Goal: Transaction & Acquisition: Purchase product/service

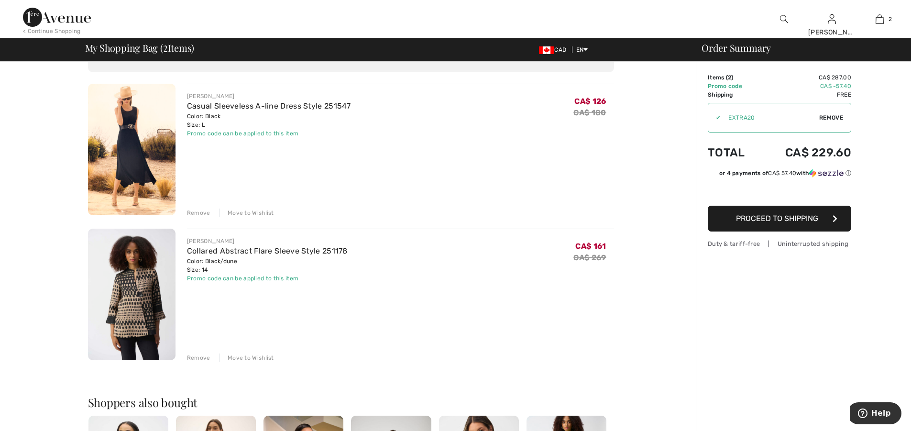
scroll to position [64, 0]
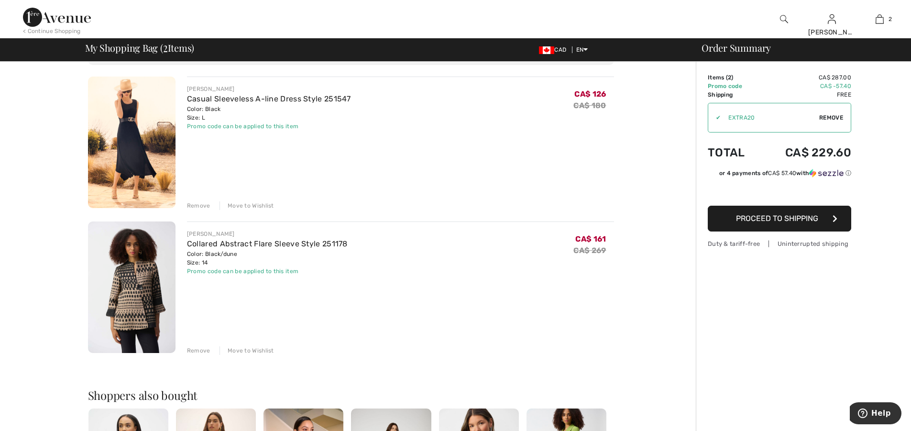
click at [201, 348] on div "Remove" at bounding box center [198, 350] width 23 height 9
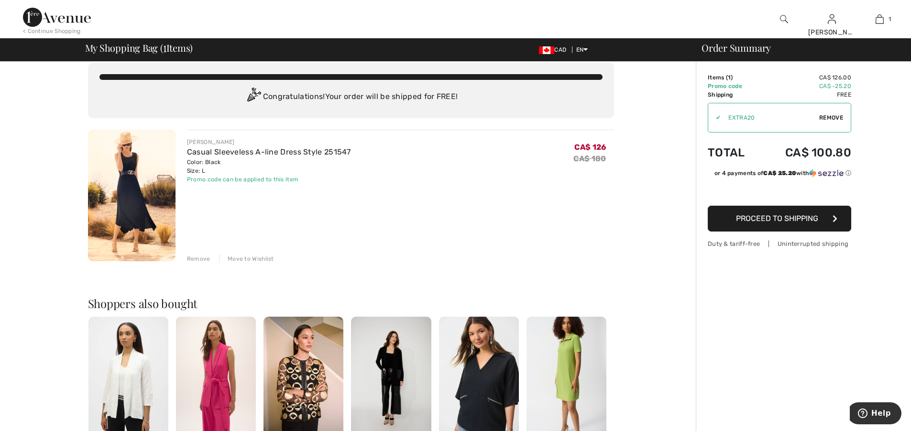
scroll to position [0, 0]
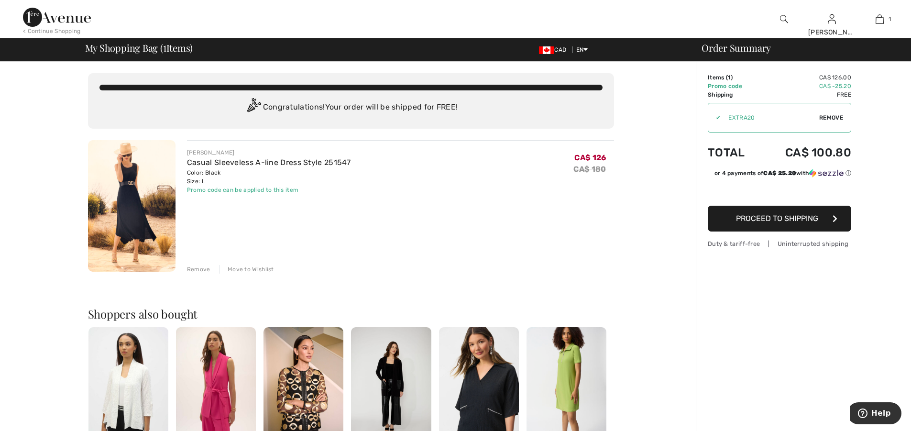
click at [785, 219] on span "Proceed to Shipping" at bounding box center [777, 218] width 82 height 9
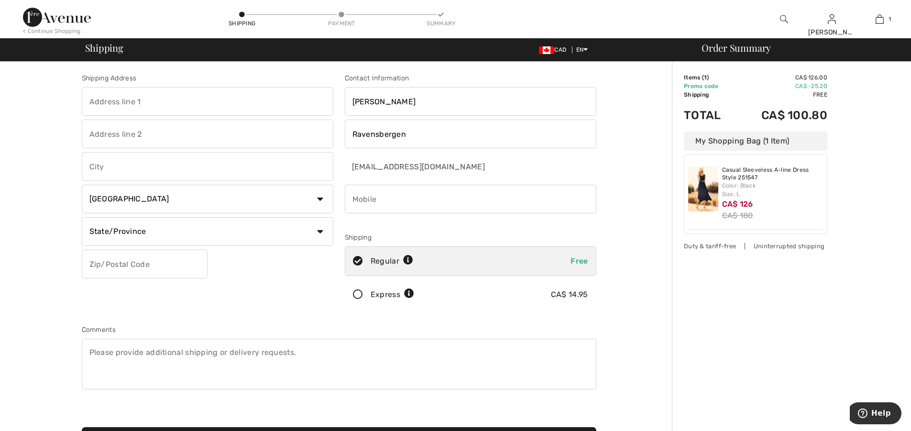
click at [92, 98] on input "text" at bounding box center [207, 101] width 251 height 29
type input "10 Hawley Crt"
type input "Frankford"
select select "ON"
type input "K0K 2C0"
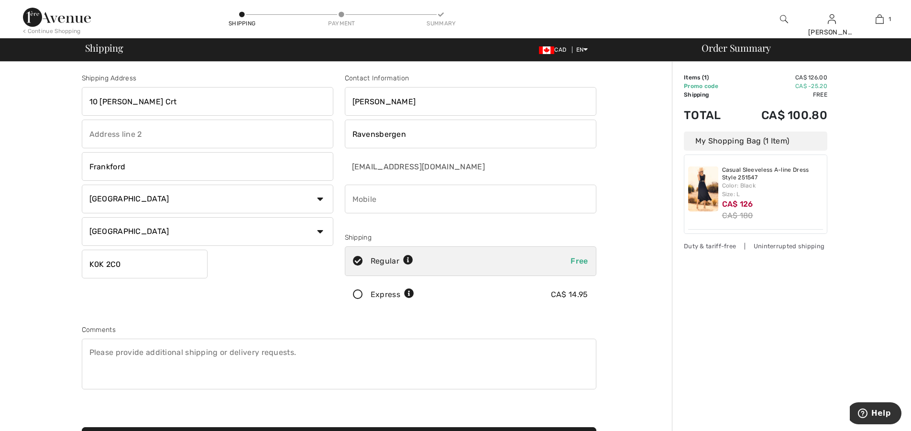
type input "6134386617"
type input "K0K2C0"
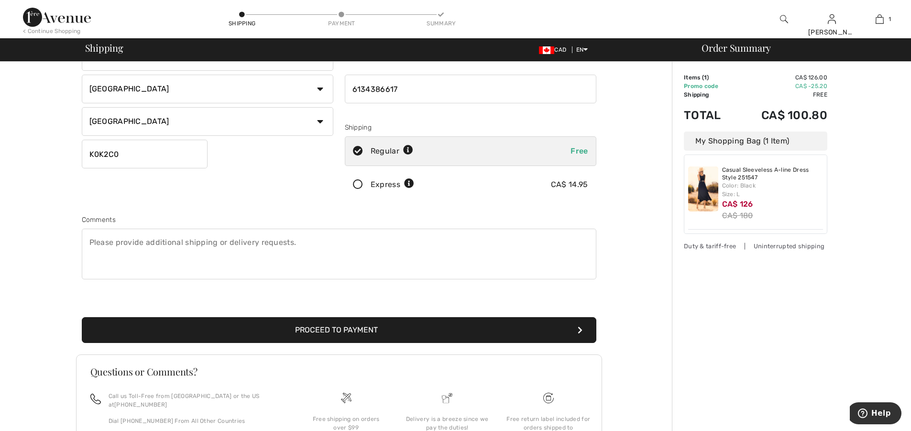
scroll to position [111, 0]
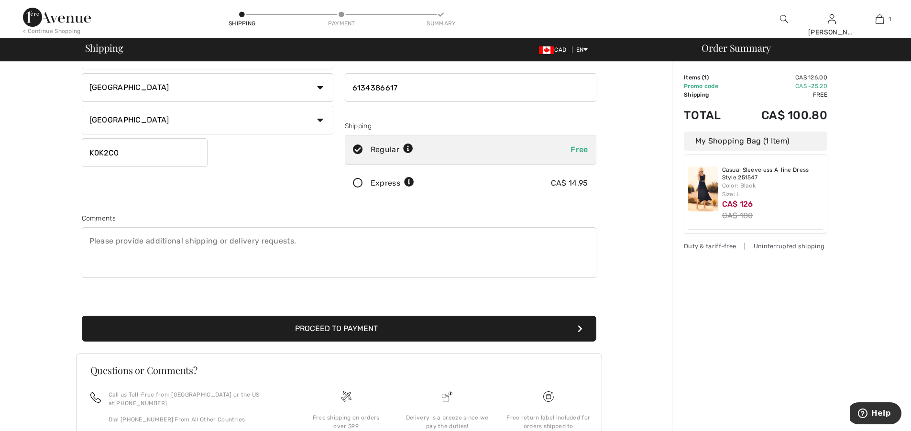
click at [339, 326] on button "Proceed to Payment" at bounding box center [339, 328] width 514 height 26
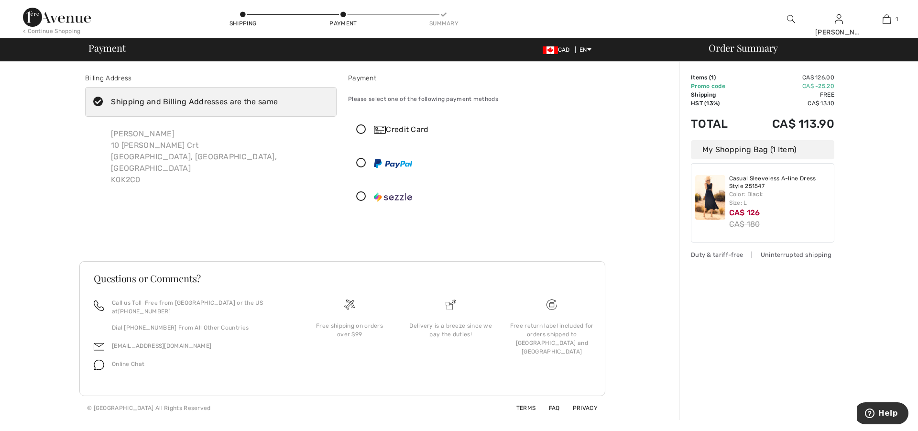
click at [361, 130] on icon at bounding box center [360, 130] width 25 height 10
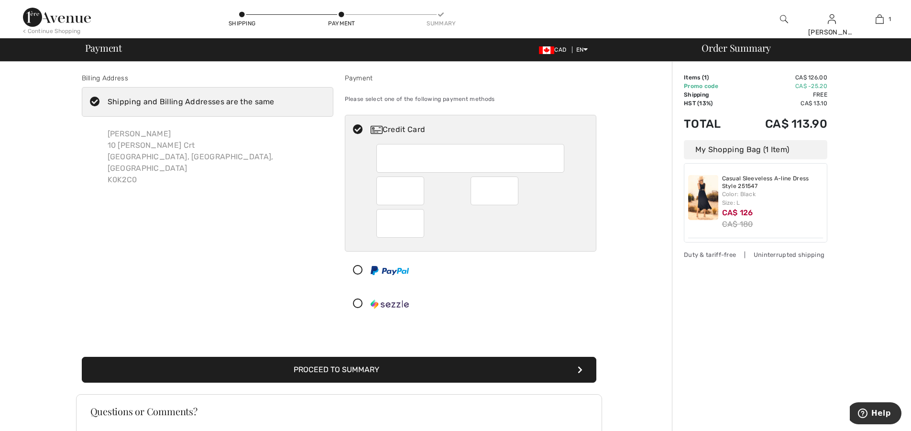
click at [573, 369] on button "Proceed to Summary" at bounding box center [339, 370] width 514 height 26
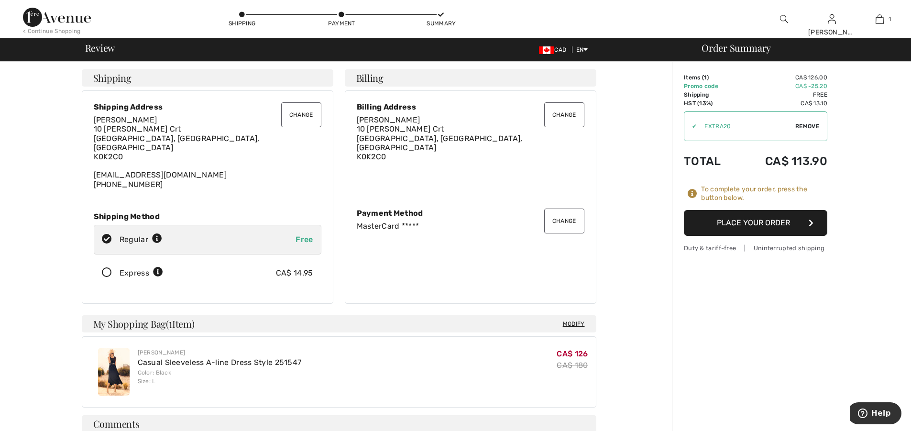
click at [792, 217] on button "Place Your Order" at bounding box center [755, 223] width 143 height 26
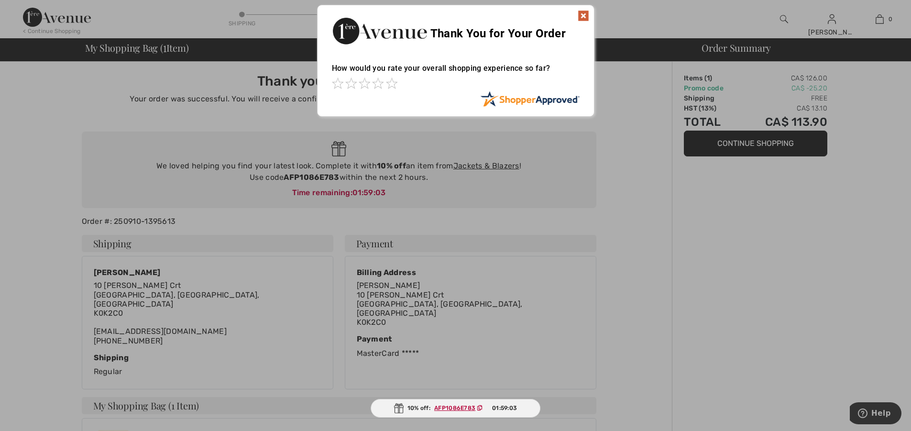
click at [586, 15] on img at bounding box center [582, 15] width 11 height 11
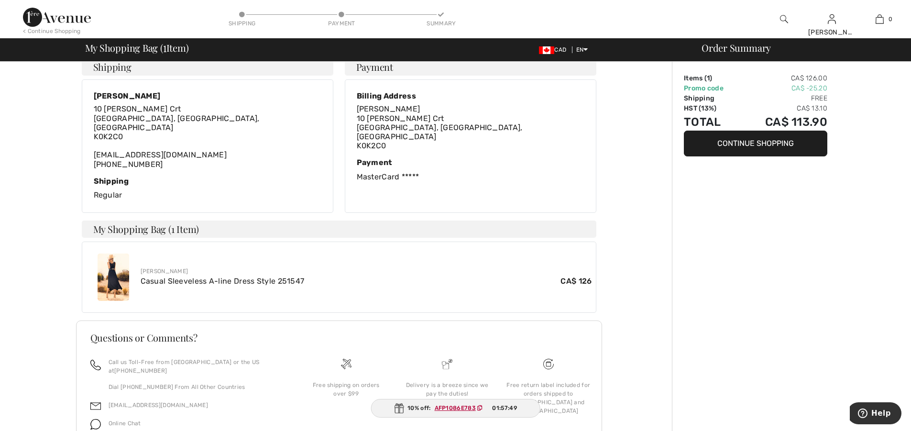
scroll to position [207, 0]
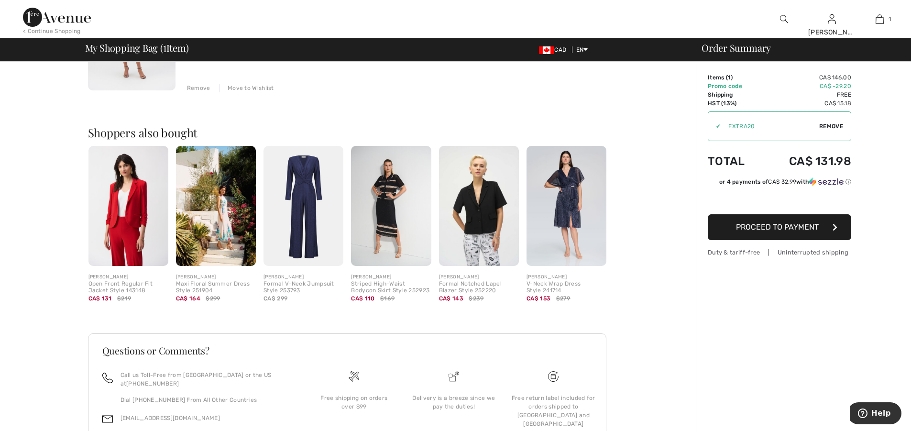
scroll to position [170, 0]
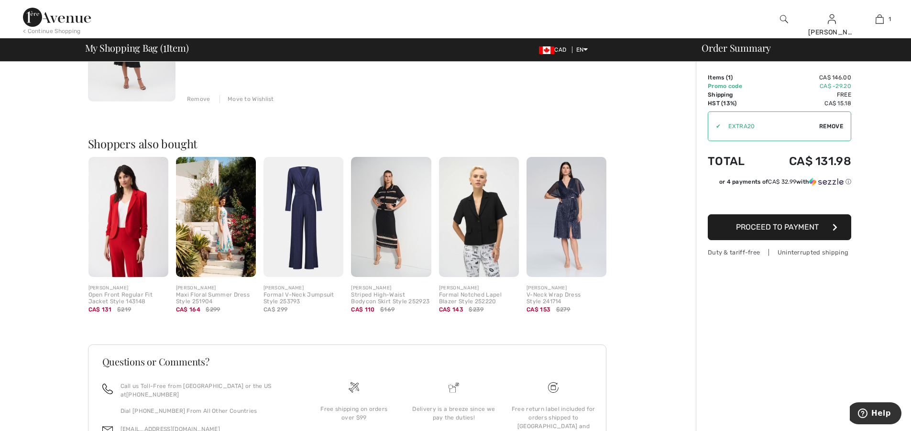
click at [461, 232] on img at bounding box center [479, 217] width 80 height 120
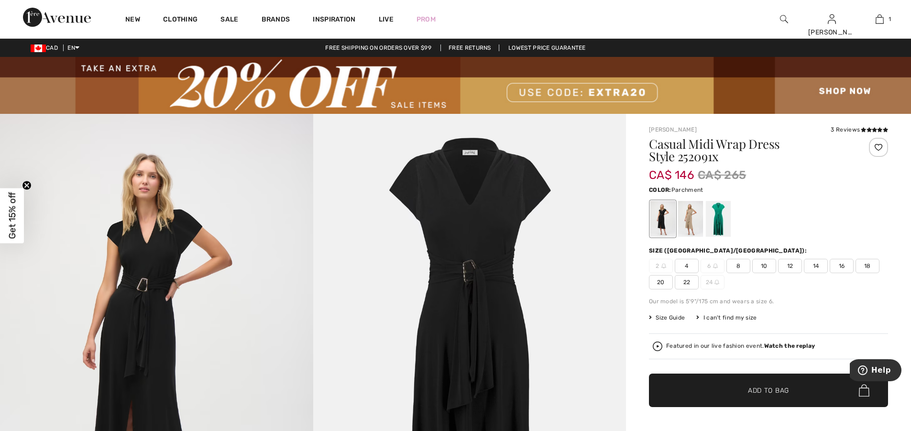
click at [681, 231] on div at bounding box center [690, 219] width 25 height 36
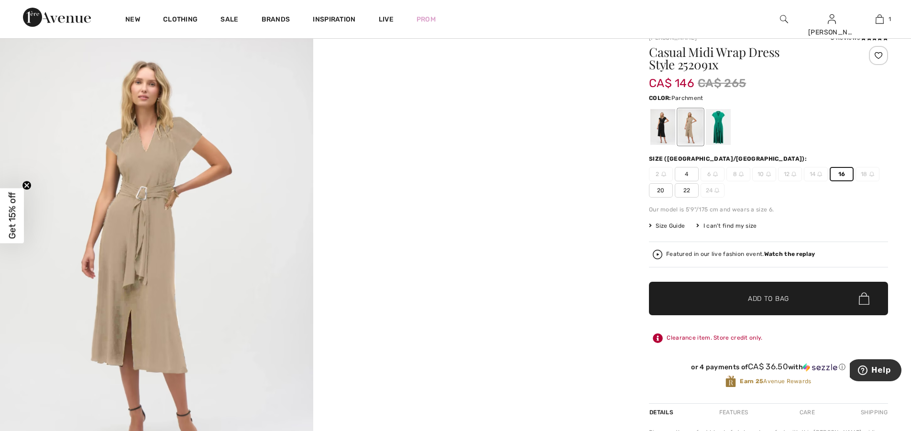
scroll to position [96, 0]
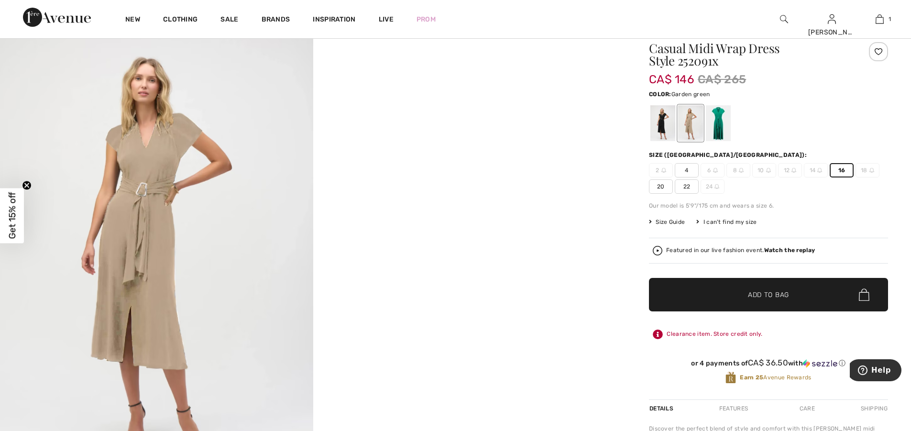
click at [719, 127] on div at bounding box center [717, 123] width 25 height 36
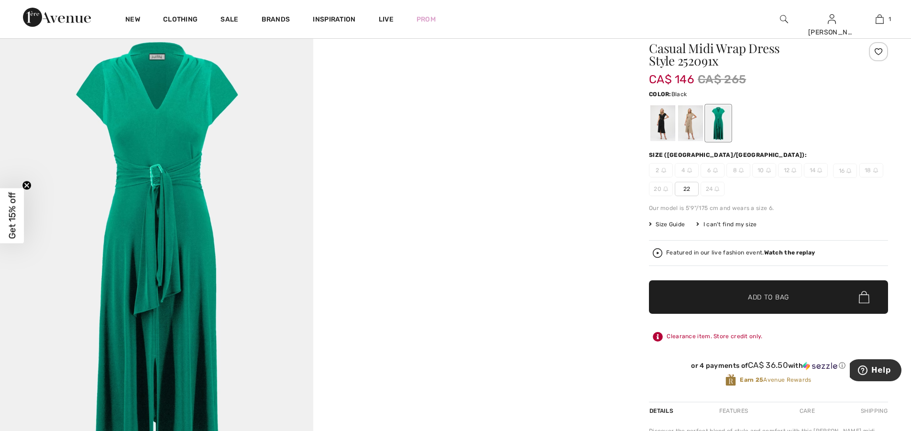
click at [671, 123] on div at bounding box center [662, 123] width 25 height 36
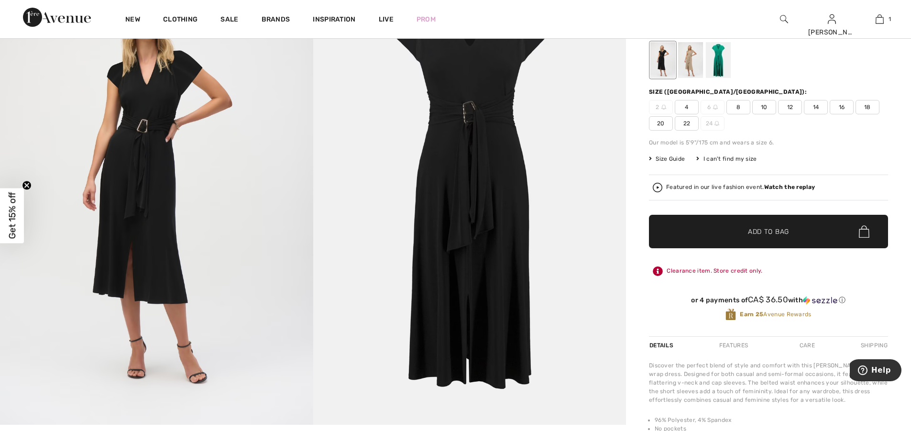
scroll to position [159, 0]
